Goal: Navigation & Orientation: Find specific page/section

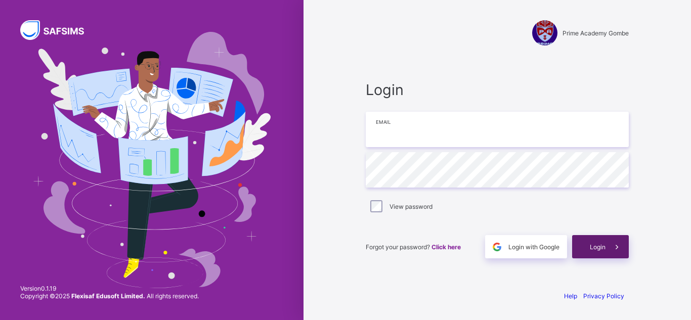
type input "**********"
click at [622, 245] on icon at bounding box center [617, 247] width 11 height 10
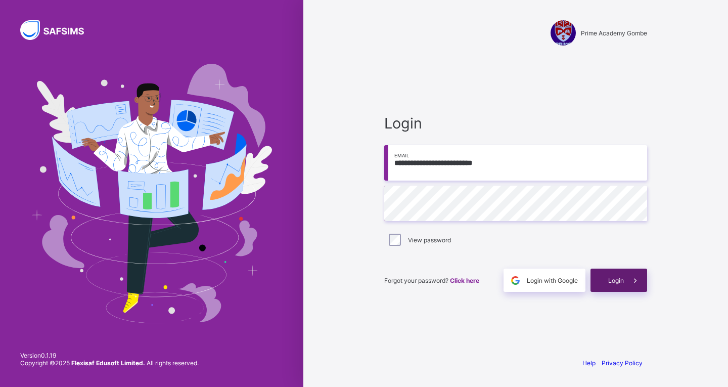
click at [606, 286] on div "Login" at bounding box center [619, 280] width 57 height 23
click at [612, 279] on span "Login" at bounding box center [616, 281] width 16 height 8
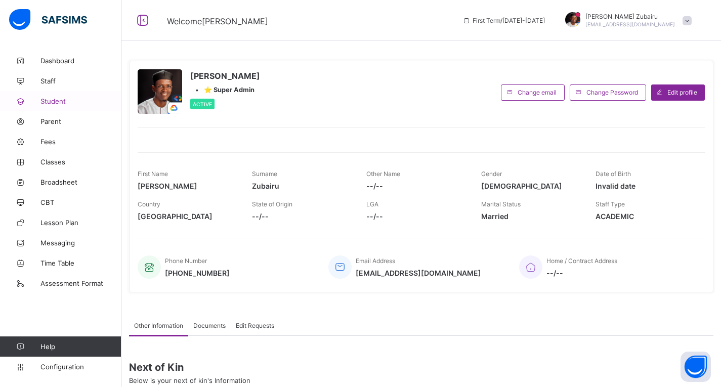
click at [58, 97] on link "Student" at bounding box center [60, 101] width 121 height 20
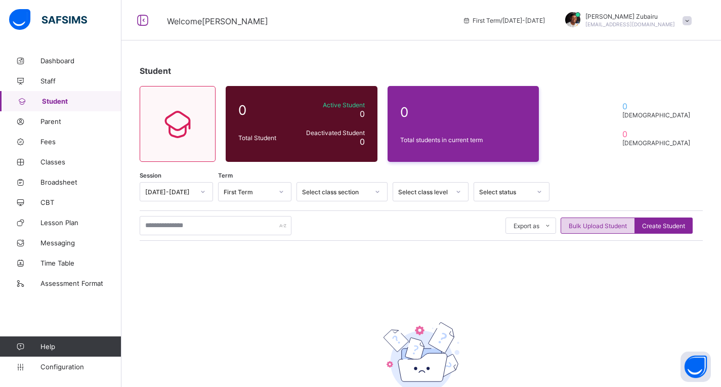
click at [602, 227] on span "Bulk Upload Student" at bounding box center [598, 226] width 58 height 8
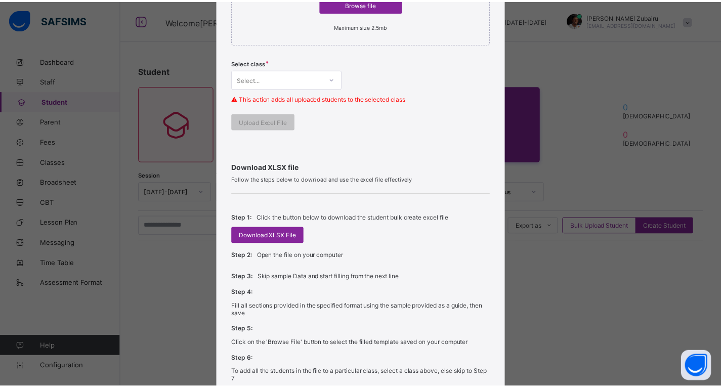
scroll to position [237, 0]
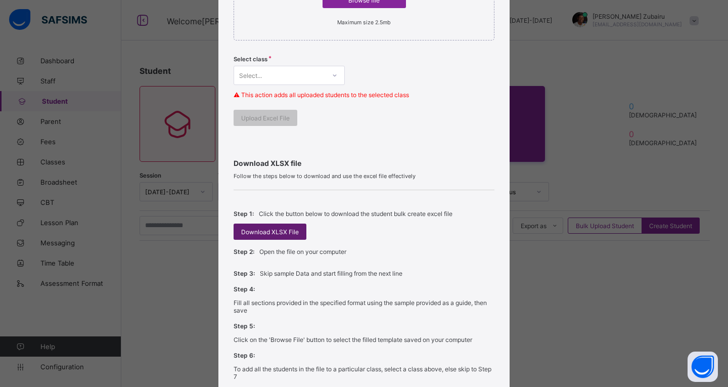
click at [277, 237] on div "Download XLSX File" at bounding box center [270, 232] width 73 height 16
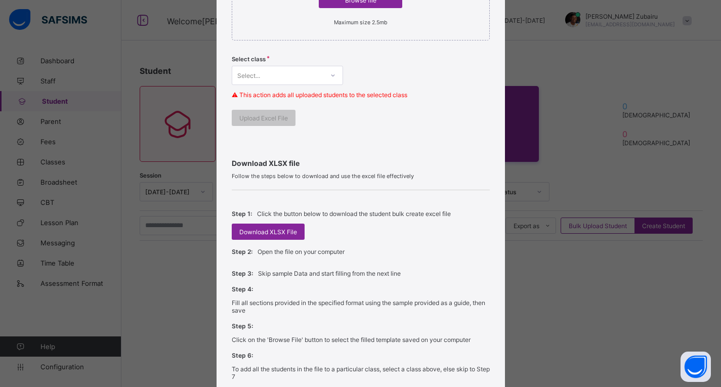
click at [593, 73] on div "Bulk Upload Student Upload XLSX File Select your XLSX file from your computer t…" at bounding box center [360, 193] width 721 height 387
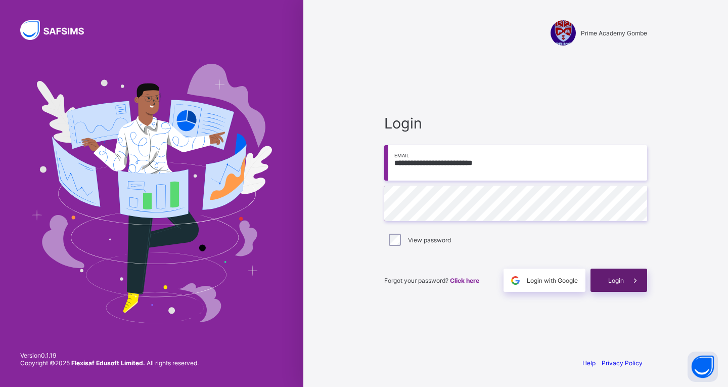
click at [621, 277] on span "Login" at bounding box center [616, 281] width 16 height 8
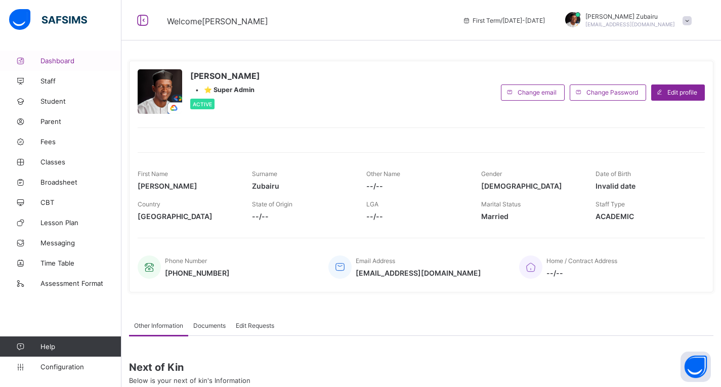
click at [69, 60] on span "Dashboard" at bounding box center [80, 61] width 81 height 8
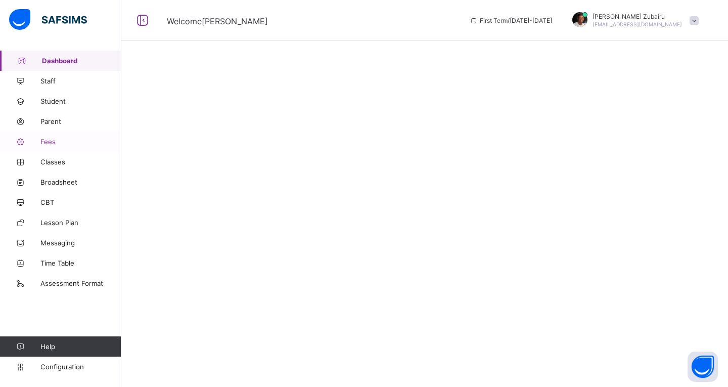
click at [59, 137] on link "Fees" at bounding box center [60, 142] width 121 height 20
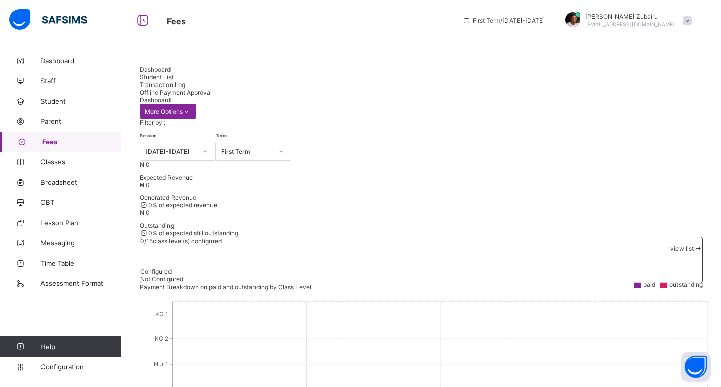
click at [212, 73] on div "Student List" at bounding box center [421, 77] width 563 height 8
click at [52, 164] on span "Classes" at bounding box center [80, 162] width 81 height 8
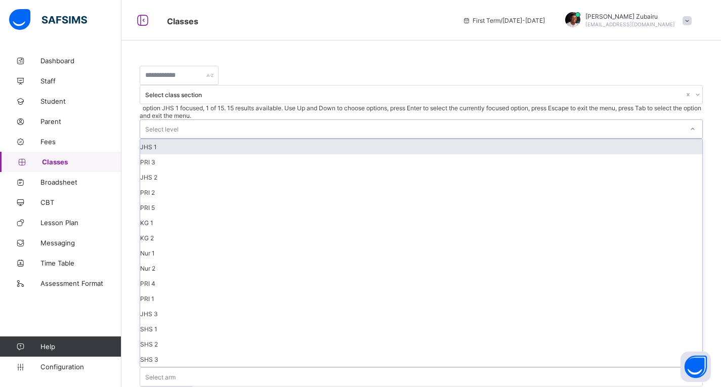
click at [425, 120] on div "Select level" at bounding box center [411, 129] width 543 height 18
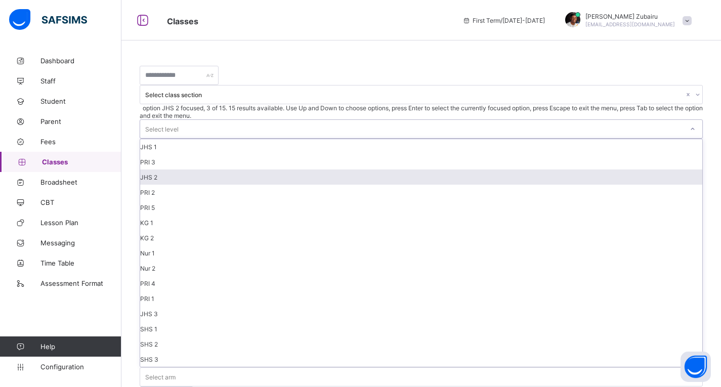
scroll to position [83, 0]
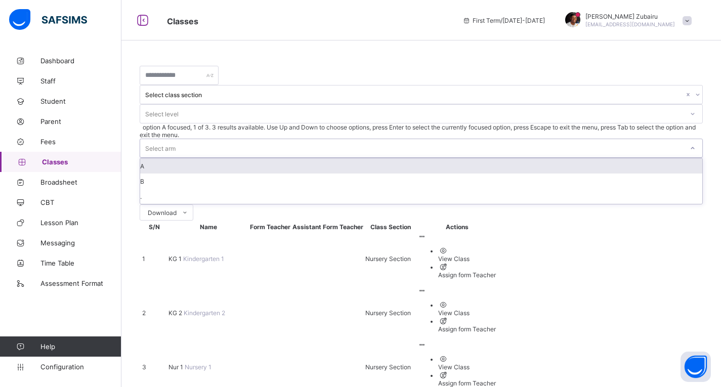
click at [499, 139] on div "Select arm" at bounding box center [411, 148] width 543 height 18
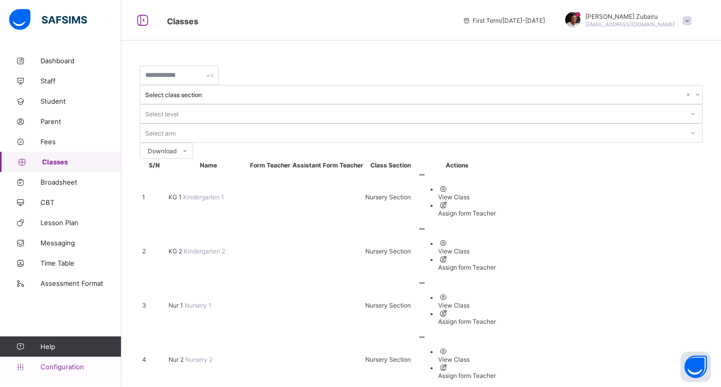
click at [74, 370] on span "Configuration" at bounding box center [80, 367] width 80 height 8
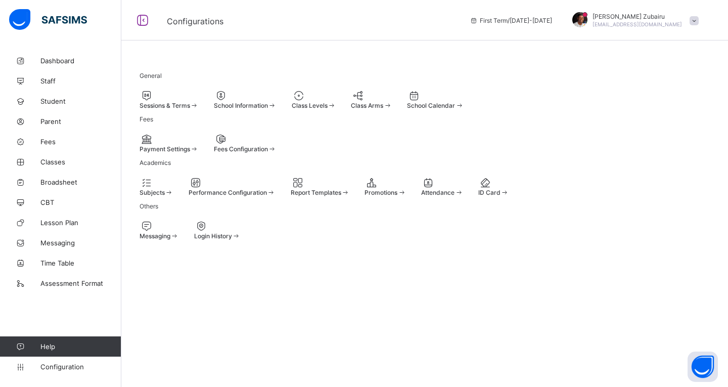
click at [184, 98] on div at bounding box center [169, 96] width 59 height 12
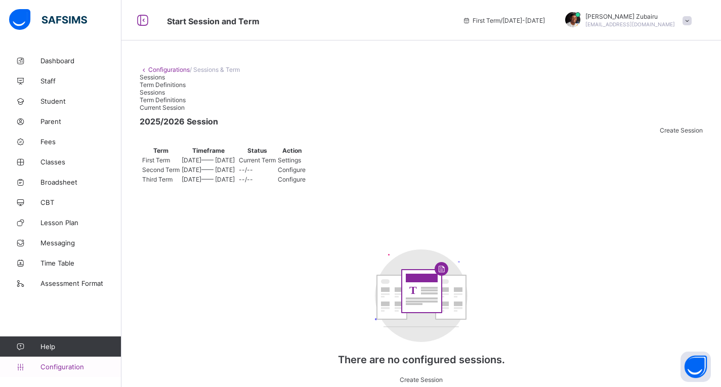
click at [66, 363] on span "Configuration" at bounding box center [80, 367] width 80 height 8
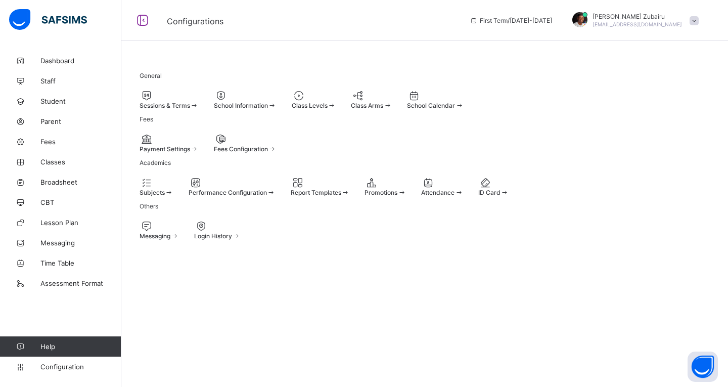
click at [277, 99] on div at bounding box center [245, 96] width 63 height 12
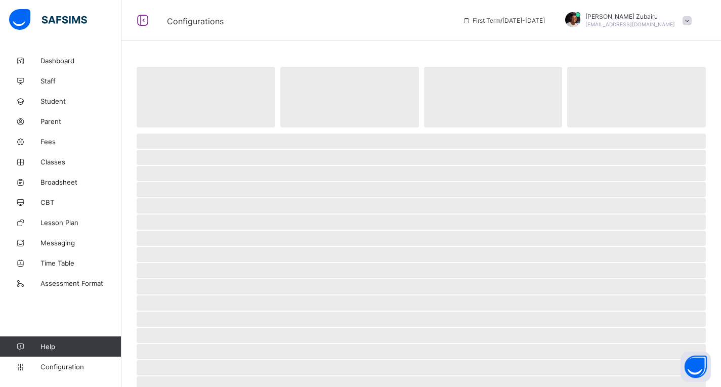
select select "**"
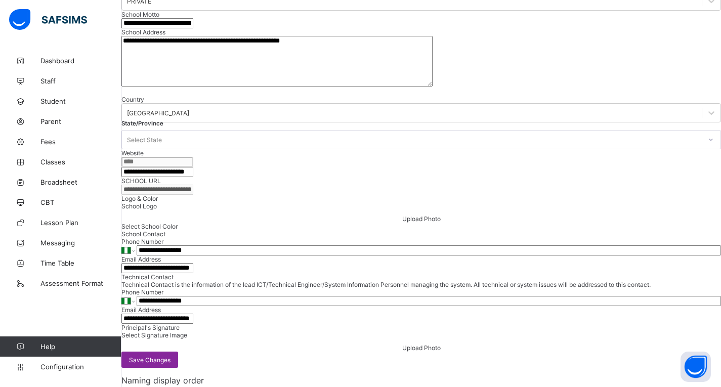
scroll to position [193, 0]
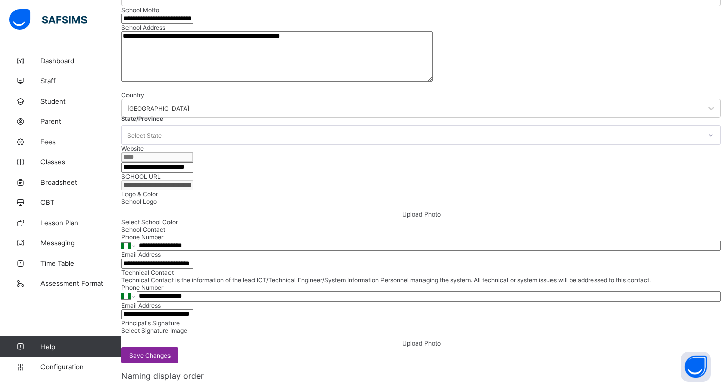
click at [347, 145] on div "State/Province Select State" at bounding box center [420, 134] width 599 height 19
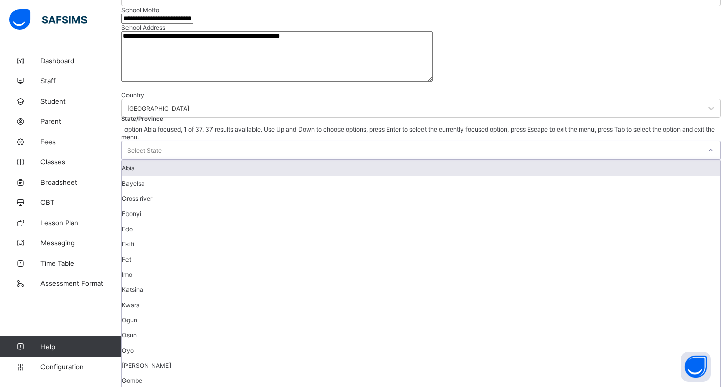
click at [162, 160] on div "Select State" at bounding box center [144, 150] width 35 height 19
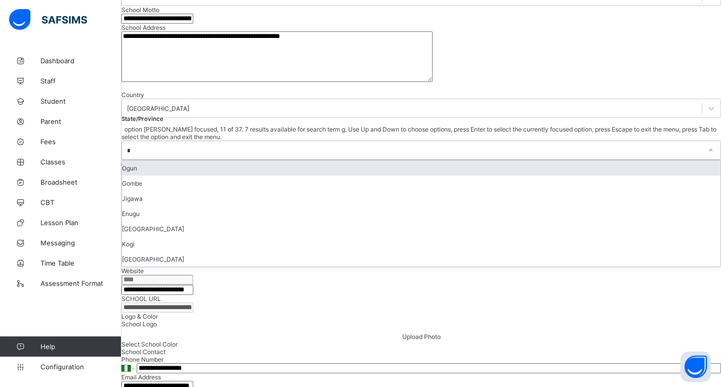
type input "**"
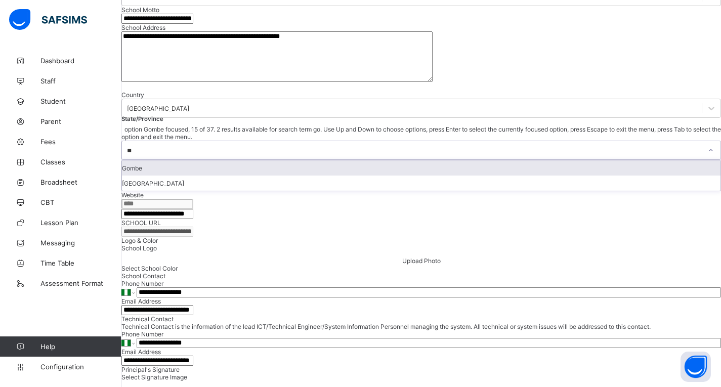
click at [342, 176] on div "Gombe" at bounding box center [421, 167] width 598 height 15
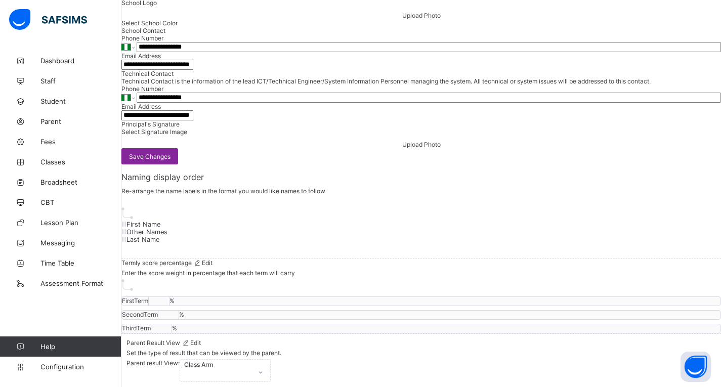
scroll to position [916, 0]
click at [170, 160] on span "Save Changes" at bounding box center [149, 157] width 41 height 8
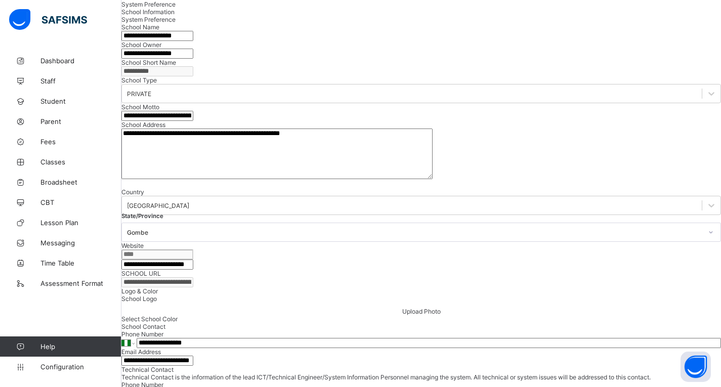
scroll to position [0, 0]
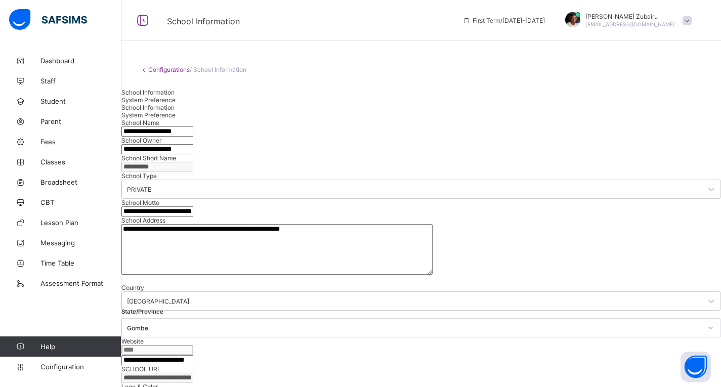
click at [176, 104] on span "System Preference" at bounding box center [148, 100] width 54 height 8
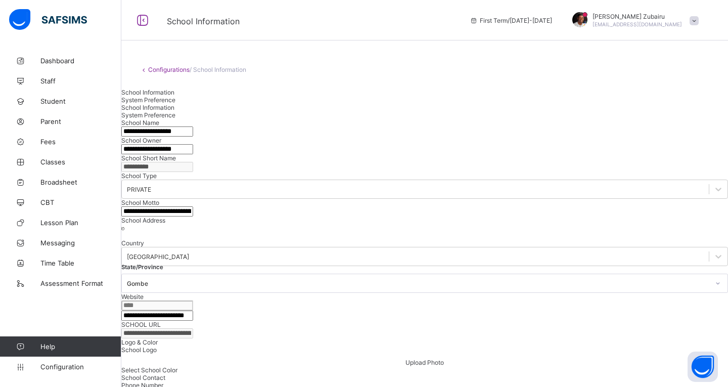
click at [192, 89] on div "Configurations / School Information" at bounding box center [424, 70] width 607 height 38
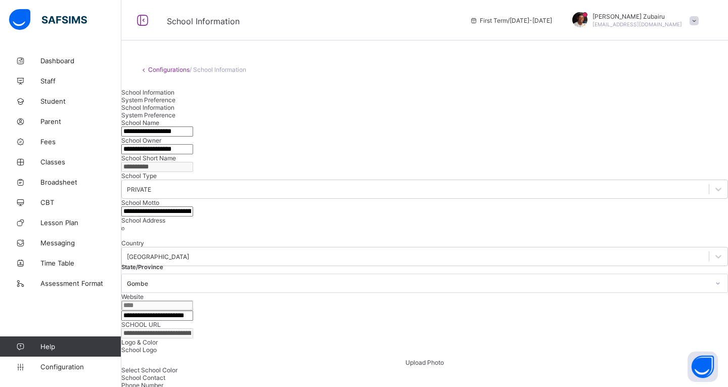
click at [178, 96] on div "School Information" at bounding box center [424, 93] width 607 height 8
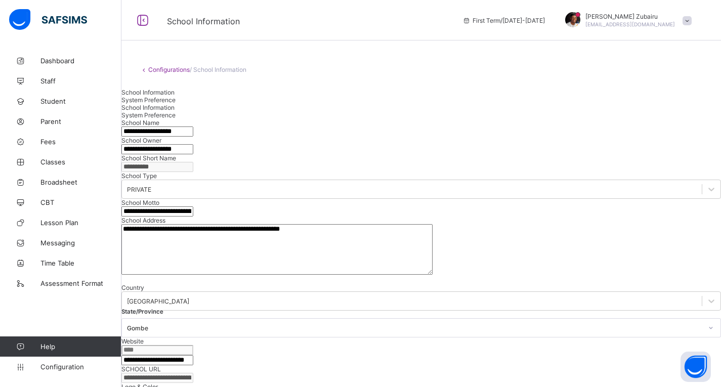
click at [171, 67] on link "Configurations" at bounding box center [168, 70] width 41 height 8
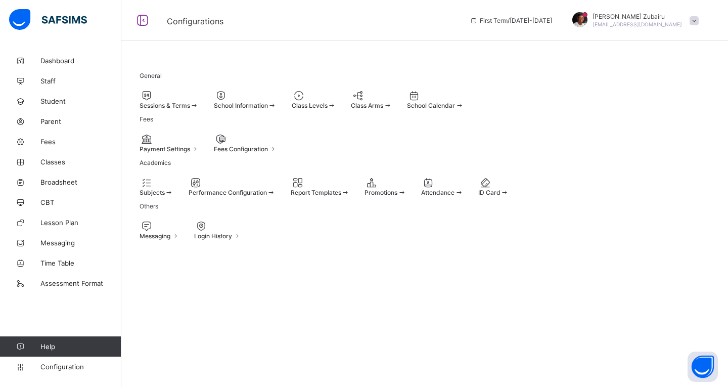
click at [306, 90] on icon at bounding box center [299, 96] width 14 height 12
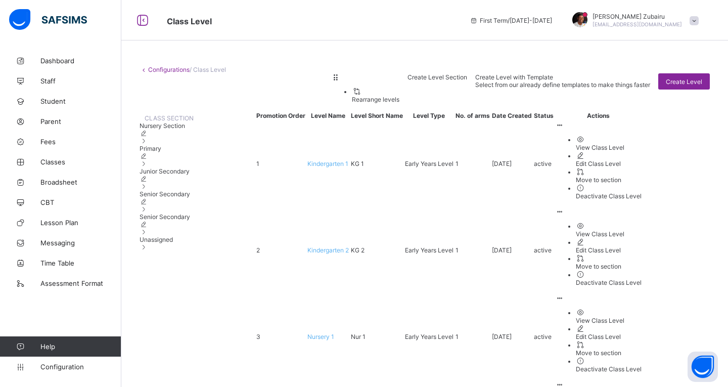
click at [193, 251] on div "Unassigned" at bounding box center [167, 243] width 54 height 15
click at [268, 299] on div "Configurations / Class Level Rearrange levels Create Level Section Create Level…" at bounding box center [424, 224] width 607 height 346
click at [163, 236] on div "Senior Secondary" at bounding box center [167, 224] width 54 height 23
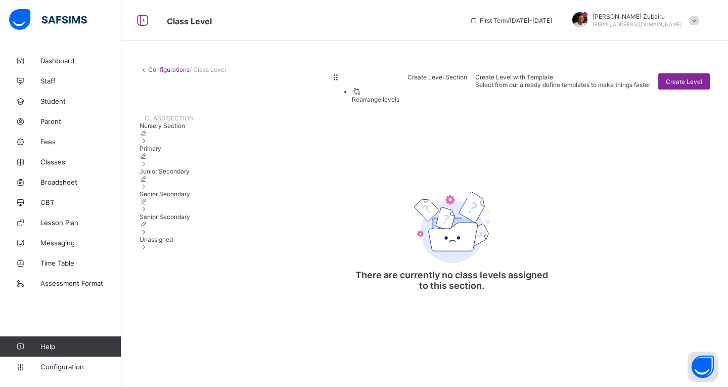
click at [173, 198] on span "Senior Secondary" at bounding box center [165, 194] width 51 height 8
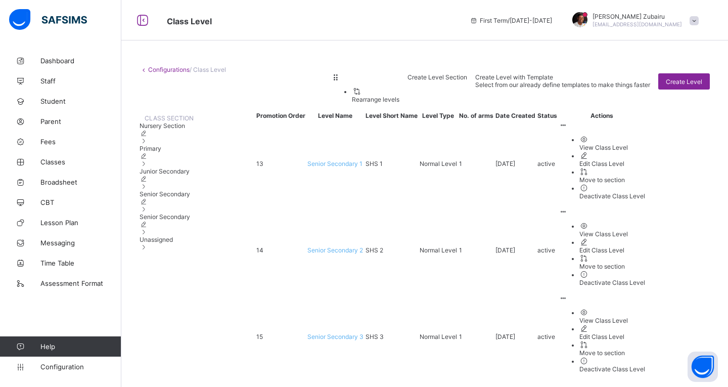
click at [183, 175] on span "Junior Secondary" at bounding box center [165, 171] width 50 height 8
click at [193, 251] on div "Unassigned" at bounding box center [167, 243] width 54 height 15
click at [65, 370] on span "Configuration" at bounding box center [80, 367] width 80 height 8
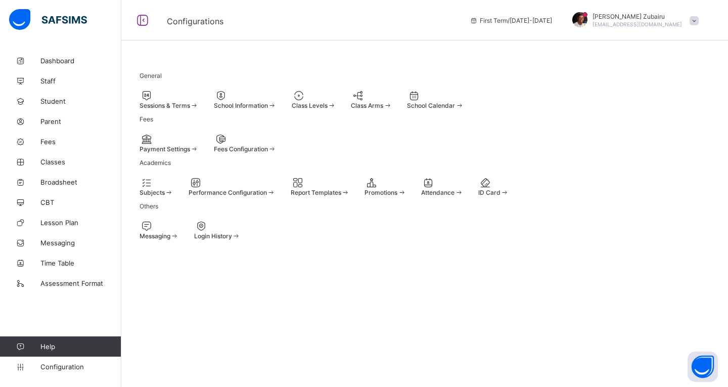
click at [175, 95] on div at bounding box center [169, 96] width 59 height 12
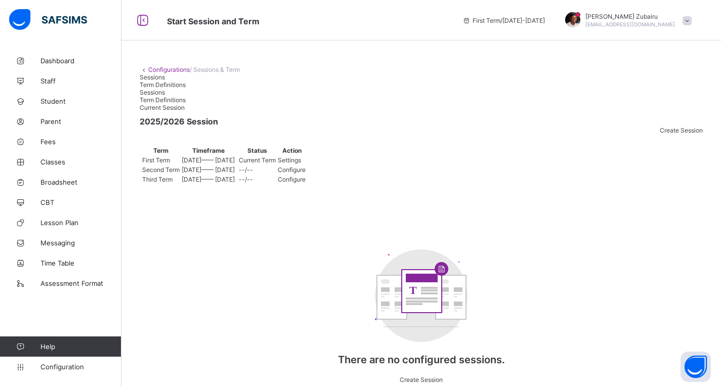
click at [301, 164] on span "Settings" at bounding box center [289, 160] width 23 height 8
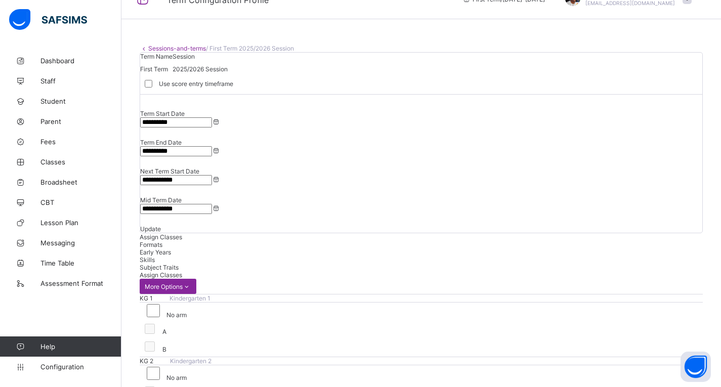
scroll to position [21, 0]
click at [179, 264] on span "Subject Traits" at bounding box center [159, 268] width 39 height 8
click at [155, 256] on span "Skills" at bounding box center [147, 260] width 15 height 8
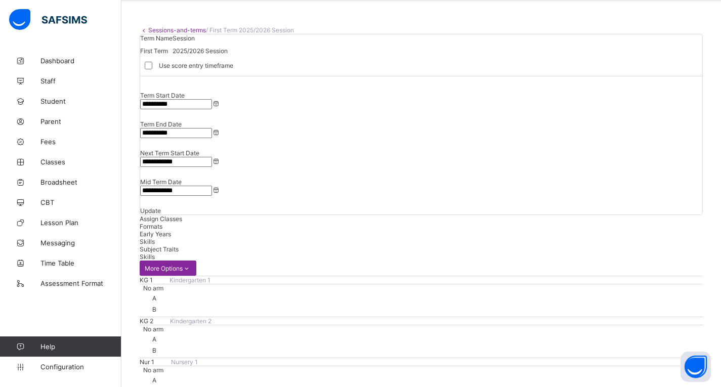
scroll to position [39, 0]
click at [162, 223] on span "Formats" at bounding box center [151, 227] width 23 height 8
click at [162, 215] on div "Assign Classes" at bounding box center [421, 219] width 563 height 8
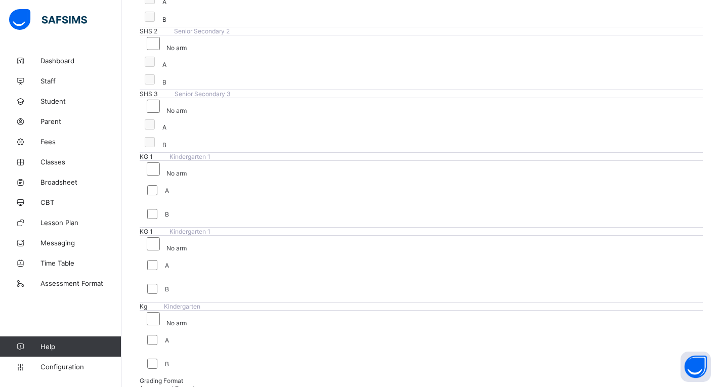
scroll to position [1242, 0]
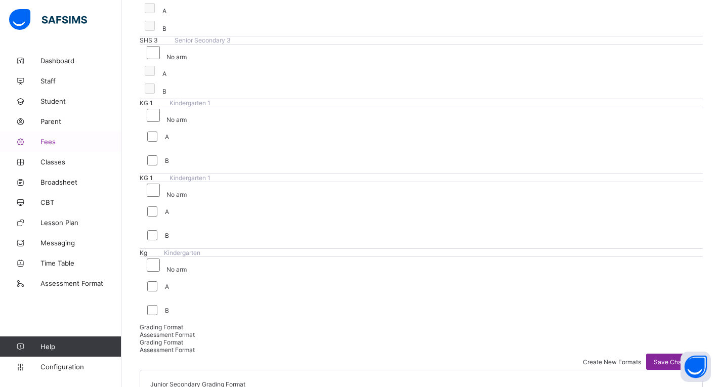
click at [62, 146] on link "Fees" at bounding box center [60, 142] width 121 height 20
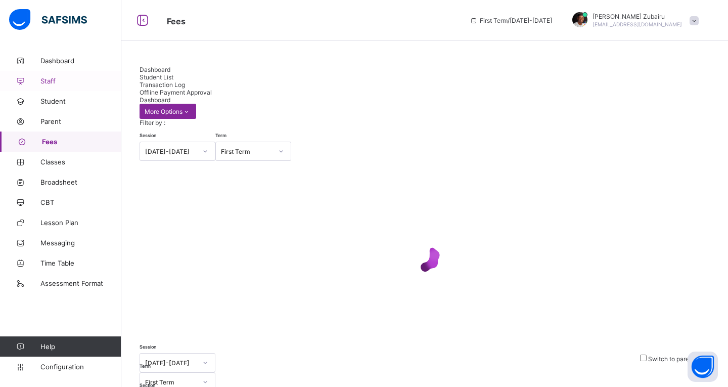
click at [50, 85] on link "Staff" at bounding box center [60, 81] width 121 height 20
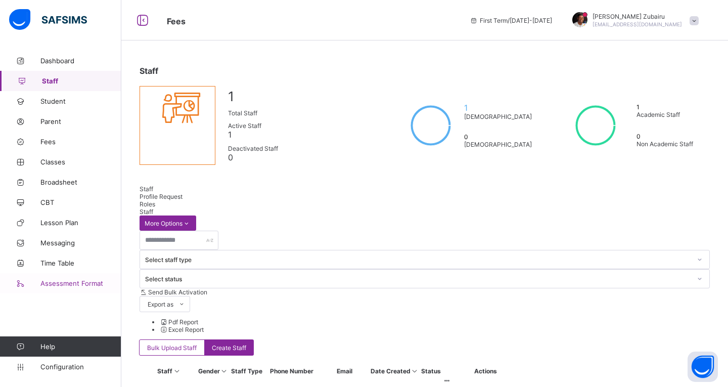
click at [70, 282] on span "Assessment Format" at bounding box center [80, 283] width 81 height 8
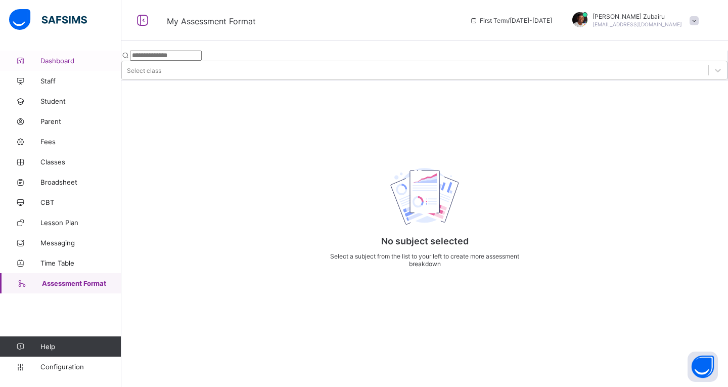
click at [83, 64] on span "Dashboard" at bounding box center [80, 61] width 81 height 8
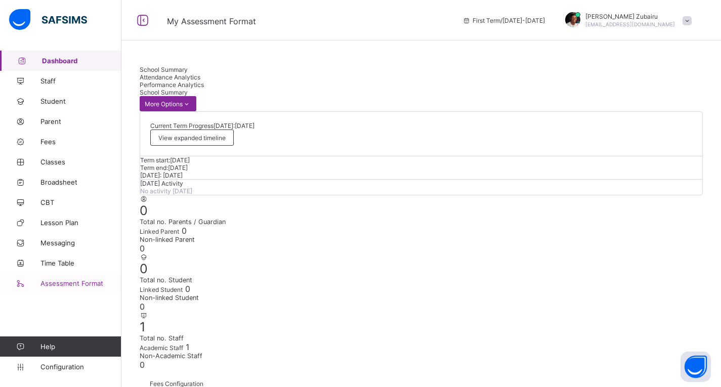
click at [90, 282] on span "Assessment Format" at bounding box center [80, 283] width 81 height 8
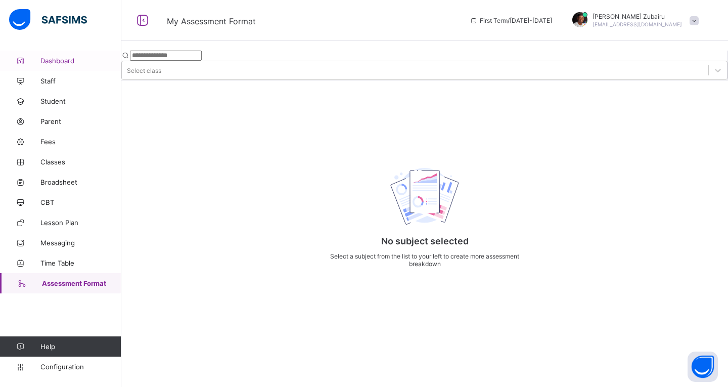
click at [86, 66] on link "Dashboard" at bounding box center [60, 61] width 121 height 20
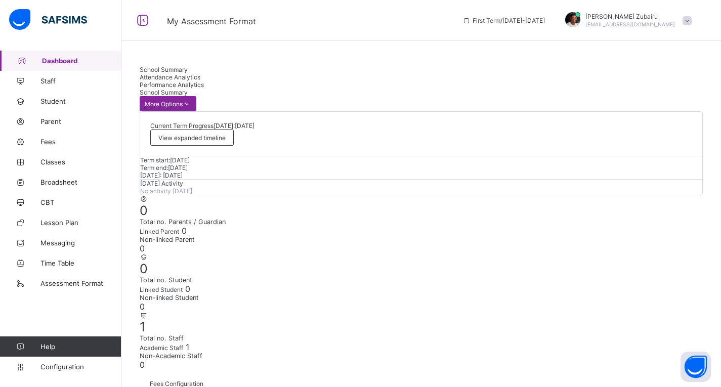
click at [200, 78] on span "Attendance Analytics" at bounding box center [170, 77] width 61 height 8
click at [204, 81] on span "Performance Analytics" at bounding box center [172, 85] width 64 height 8
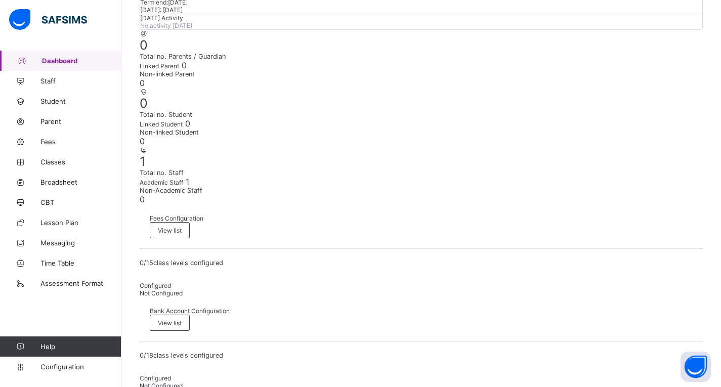
scroll to position [169, 0]
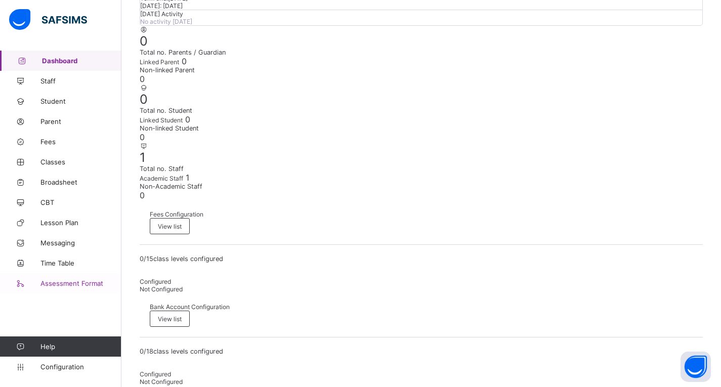
click at [95, 280] on span "Assessment Format" at bounding box center [80, 283] width 81 height 8
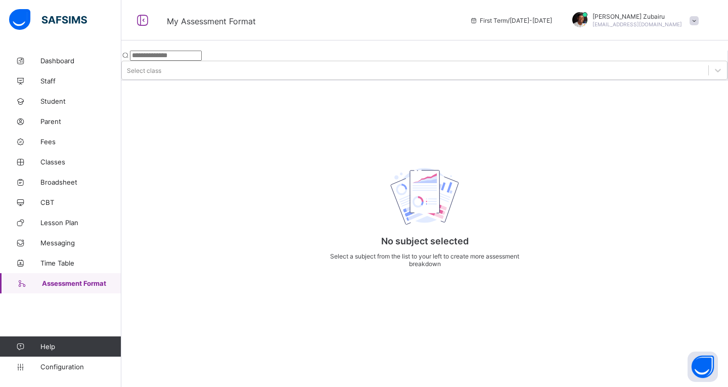
click at [202, 53] on input "text" at bounding box center [166, 56] width 72 height 10
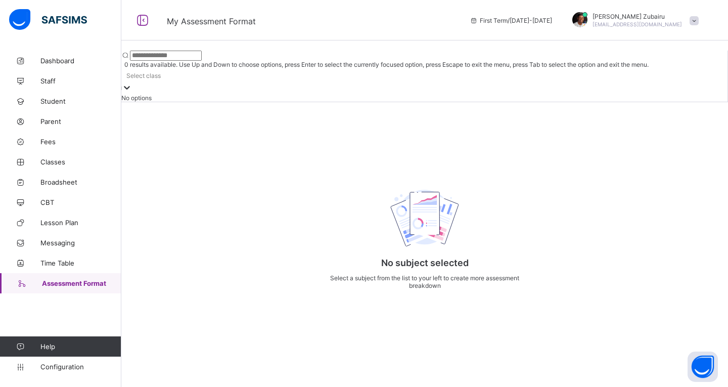
click at [161, 72] on div "Select class" at bounding box center [143, 76] width 34 height 8
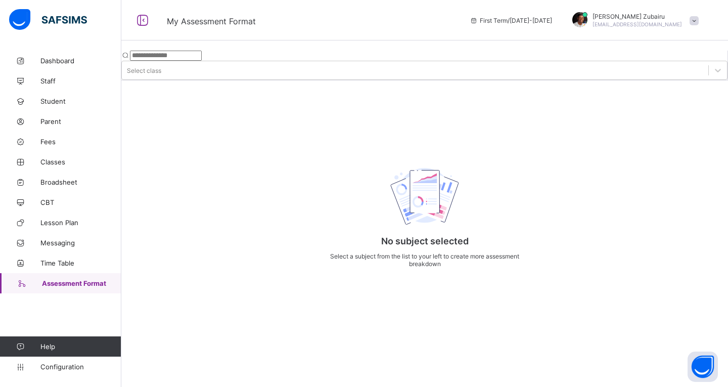
click at [207, 80] on div at bounding box center [424, 80] width 606 height 0
click at [73, 256] on link "Time Table" at bounding box center [60, 263] width 121 height 20
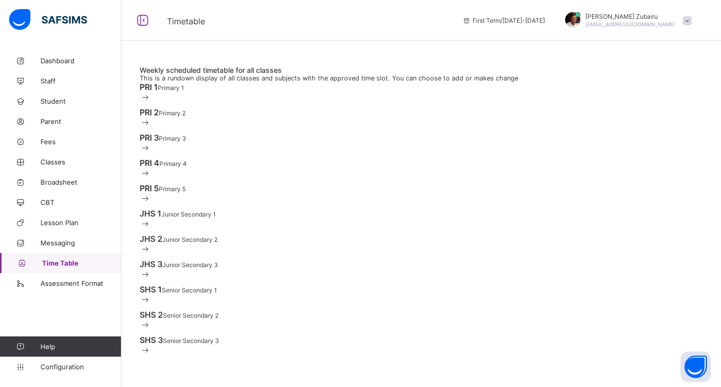
click at [226, 92] on div "PRI 1 Primary 1" at bounding box center [421, 87] width 563 height 10
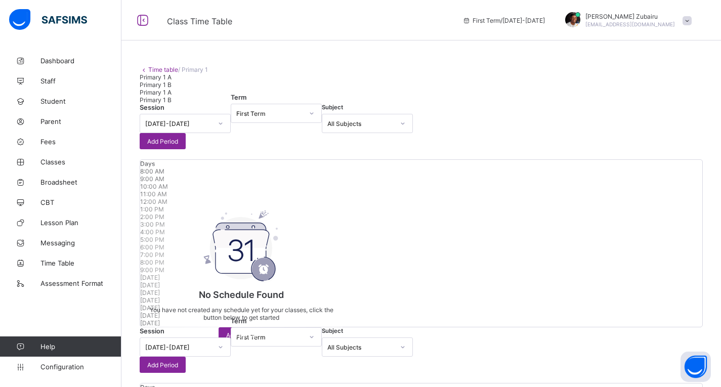
click at [171, 89] on span "Primary 1 B" at bounding box center [156, 85] width 32 height 8
